Goal: Information Seeking & Learning: Learn about a topic

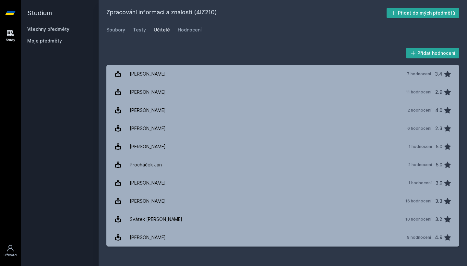
click at [48, 27] on link "Všechny předměty" at bounding box center [48, 29] width 42 height 6
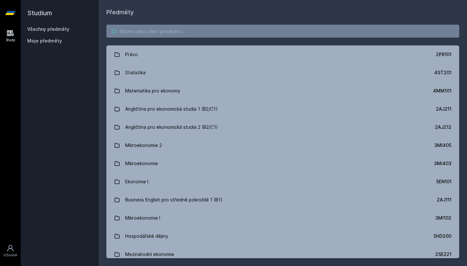
click at [176, 34] on input "search" at bounding box center [282, 31] width 353 height 13
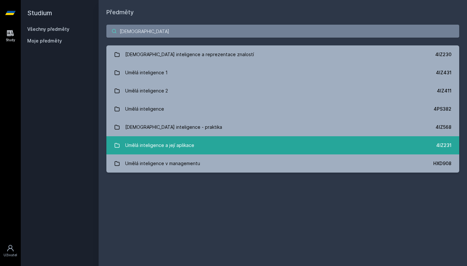
type input "[DEMOGRAPHIC_DATA]"
click at [188, 143] on div "Umělá inteligence a její aplikace" at bounding box center [159, 145] width 69 height 13
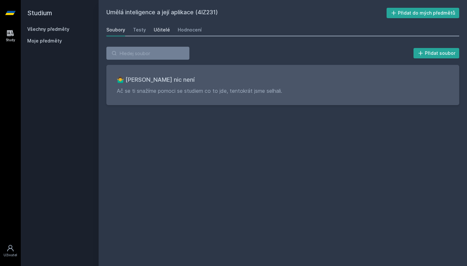
click at [158, 28] on div "Učitelé" at bounding box center [162, 30] width 16 height 6
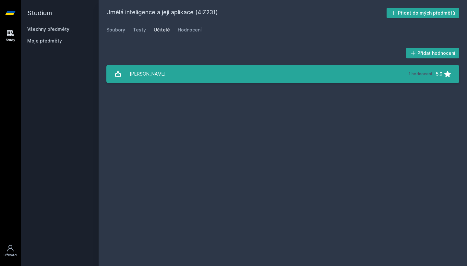
click at [178, 80] on link "[PERSON_NAME] 1 hodnocení 5.0" at bounding box center [282, 74] width 353 height 18
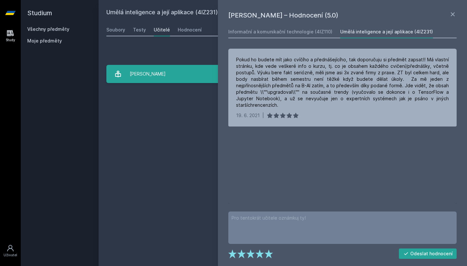
click at [180, 79] on link "[PERSON_NAME] 1 hodnocení 5.0" at bounding box center [282, 74] width 353 height 18
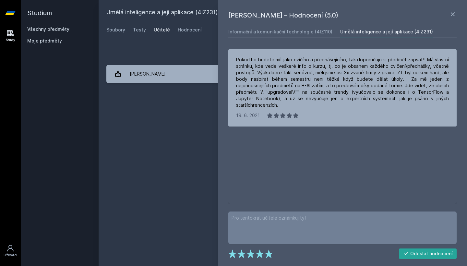
click at [193, 116] on div "Umělá inteligence a její aplikace (4IZ231) Přidat do mých předmětů [GEOGRAPHIC_…" at bounding box center [282, 133] width 353 height 250
click at [453, 13] on icon at bounding box center [453, 14] width 8 height 8
